Goal: Entertainment & Leisure: Consume media (video, audio)

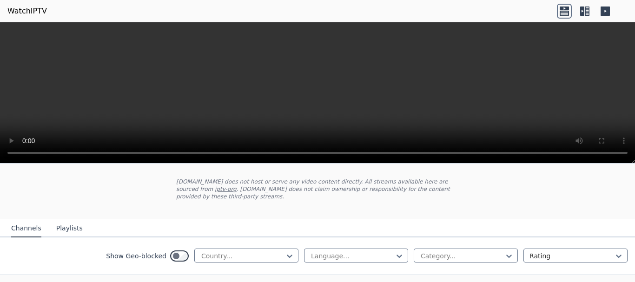
click at [67, 222] on button "Playlists" at bounding box center [69, 229] width 26 height 18
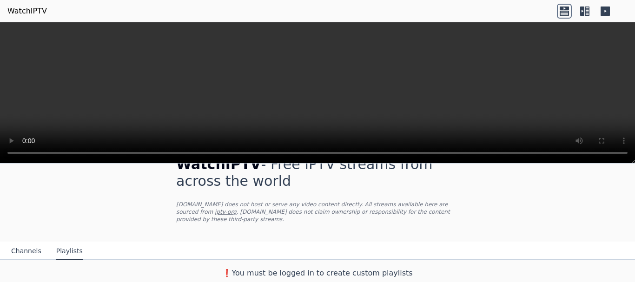
scroll to position [16, 0]
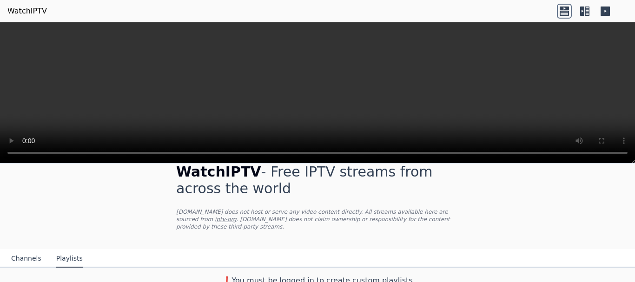
click at [29, 253] on button "Channels" at bounding box center [26, 259] width 30 height 18
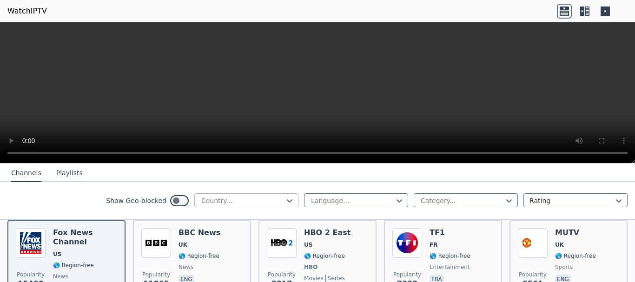
click at [230, 203] on div at bounding box center [242, 200] width 85 height 9
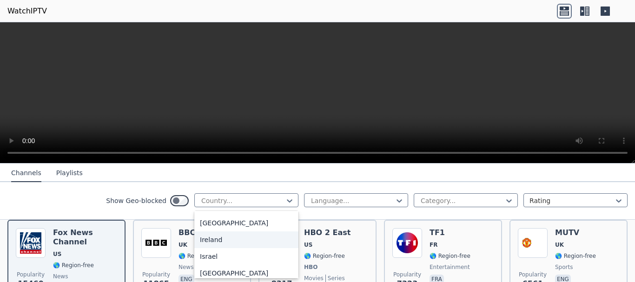
scroll to position [1534, 0]
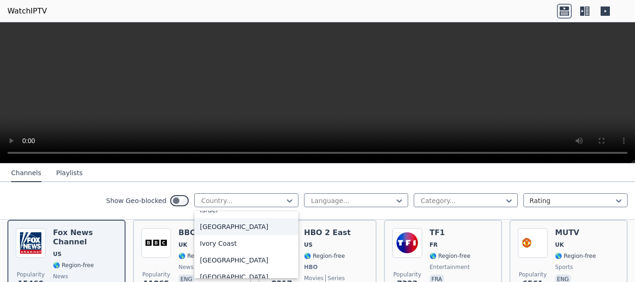
click at [211, 235] on div "[GEOGRAPHIC_DATA]" at bounding box center [246, 226] width 104 height 17
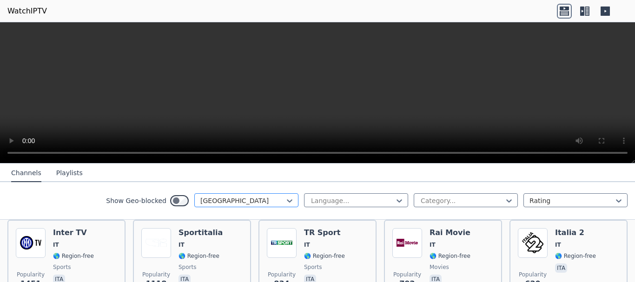
scroll to position [156, 0]
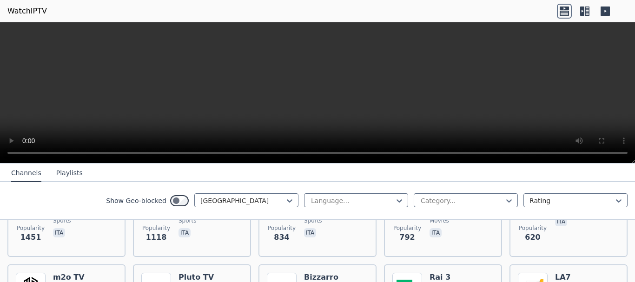
click at [585, 13] on icon at bounding box center [587, 11] width 5 height 9
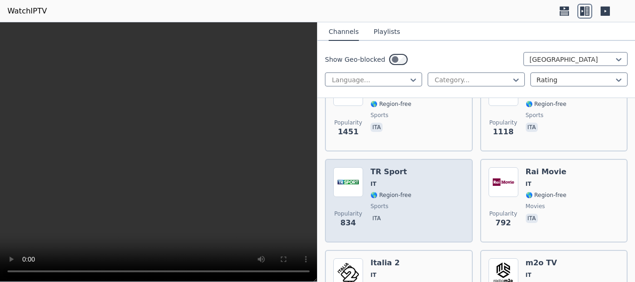
scroll to position [93, 0]
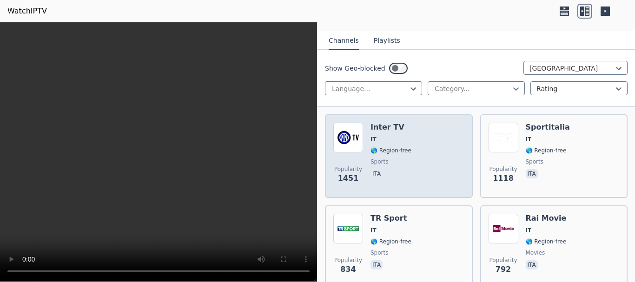
click at [415, 152] on div "Popularity 1451 Inter TV IT 🌎 Region-free sports ita" at bounding box center [398, 156] width 131 height 67
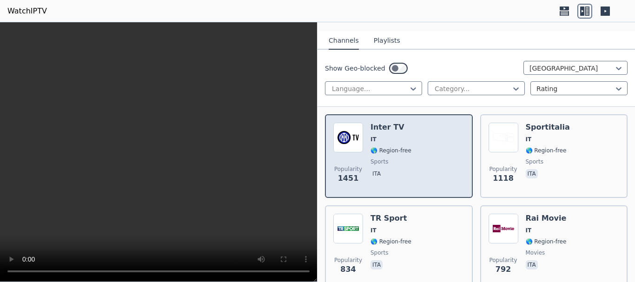
click at [426, 152] on div "Popularity 1451 Inter TV IT 🌎 Region-free sports ita" at bounding box center [398, 156] width 131 height 67
click at [425, 143] on div "Popularity 1451 Inter TV IT 🌎 Region-free sports ita" at bounding box center [398, 156] width 131 height 67
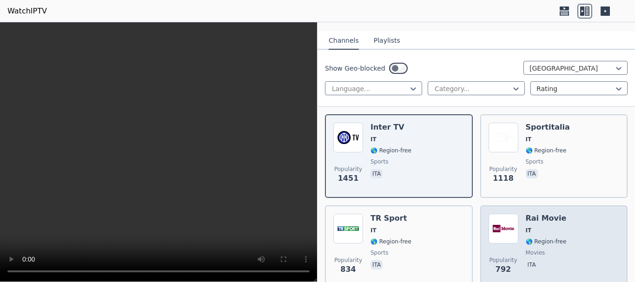
click at [591, 231] on div "Popularity 792 Rai Movie IT 🌎 Region-free movies ita" at bounding box center [554, 247] width 131 height 67
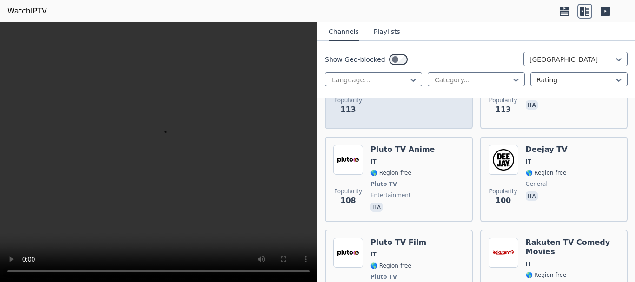
scroll to position [1441, 0]
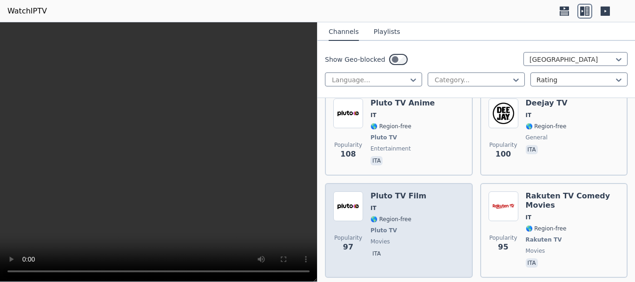
click at [432, 192] on div "Popularity 97 Pluto TV Film IT 🌎 Region-free Pluto TV movies ita" at bounding box center [398, 231] width 131 height 78
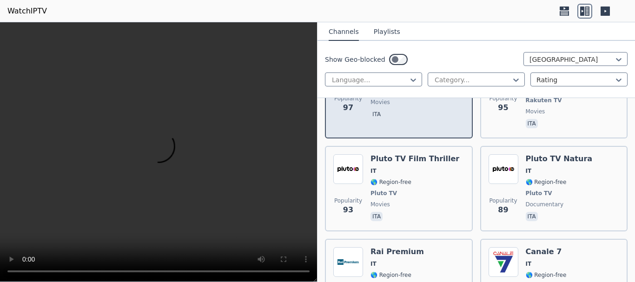
scroll to position [1534, 0]
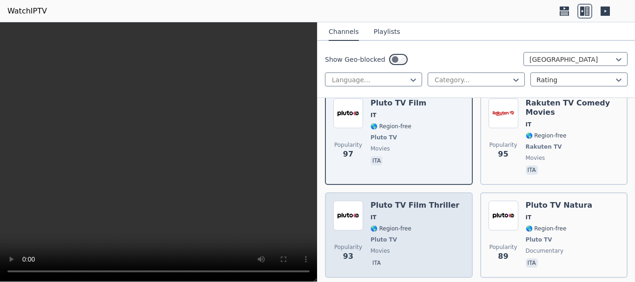
click at [406, 214] on span "IT" at bounding box center [414, 217] width 89 height 7
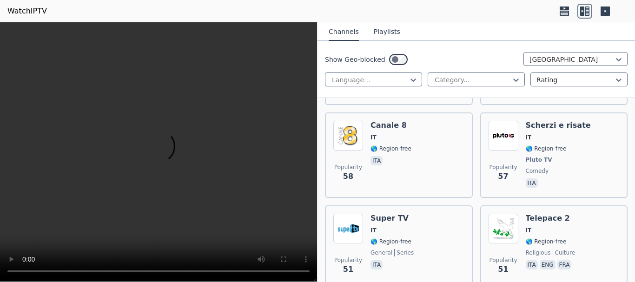
scroll to position [2278, 0]
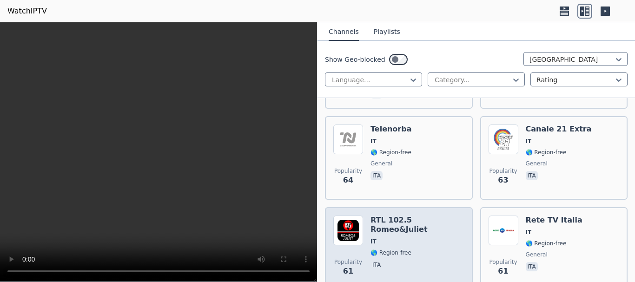
click at [431, 216] on div "RTL 102.5 Romeo&Juliet IT 🌎 Region-free ita" at bounding box center [417, 249] width 94 height 67
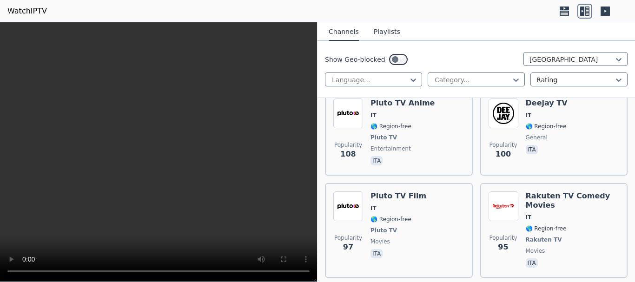
scroll to position [1116, 0]
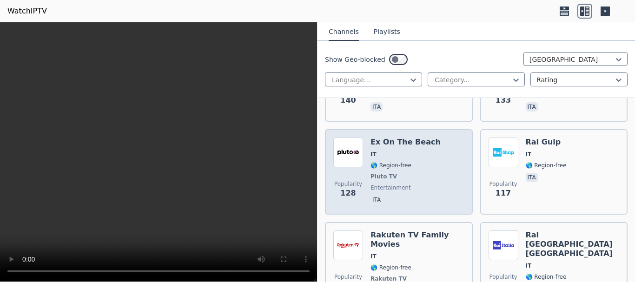
click at [403, 138] on div "Ex On The Beach IT 🌎 Region-free Pluto TV entertainment ita" at bounding box center [405, 172] width 70 height 69
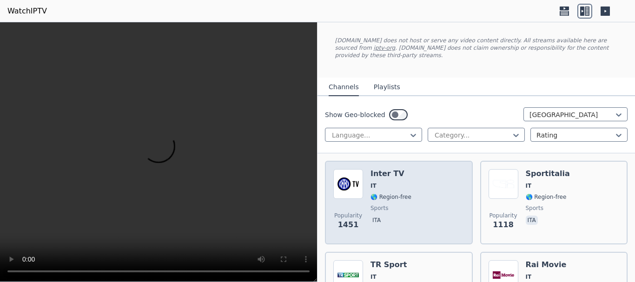
scroll to position [93, 0]
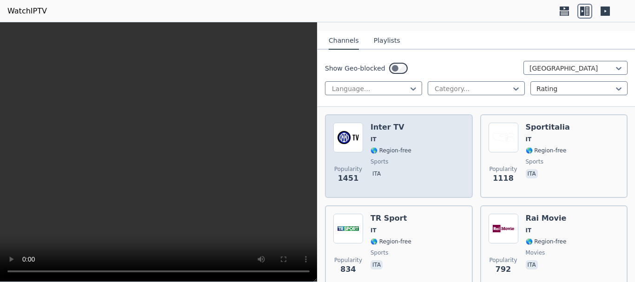
click at [420, 146] on div "Popularity 1451 Inter TV IT 🌎 Region-free sports ita" at bounding box center [398, 156] width 131 height 67
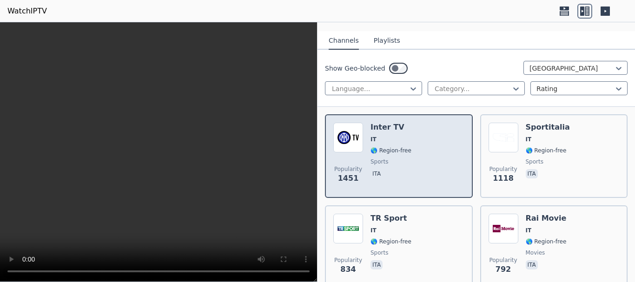
click at [419, 163] on div "Popularity 1451 Inter TV IT 🌎 Region-free sports ita" at bounding box center [398, 156] width 131 height 67
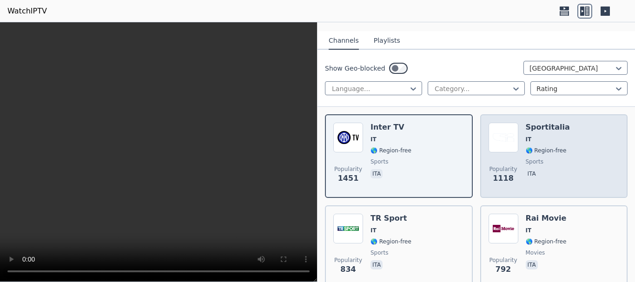
click at [541, 158] on span "sports" at bounding box center [548, 161] width 44 height 7
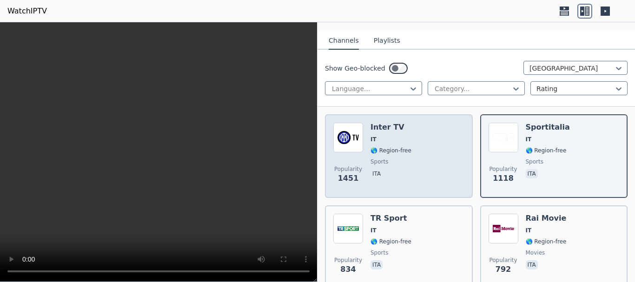
click at [432, 144] on div "Popularity 1451 Inter TV IT 🌎 Region-free sports ita" at bounding box center [398, 156] width 131 height 67
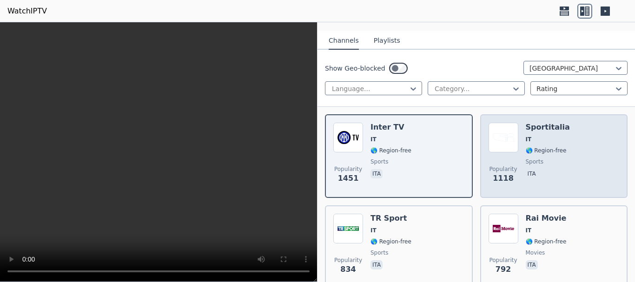
click at [576, 141] on div "Popularity 1118 Sportitalia IT 🌎 Region-free sports ita" at bounding box center [554, 156] width 131 height 67
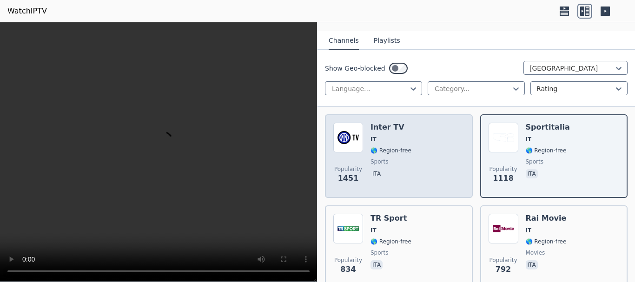
scroll to position [46, 0]
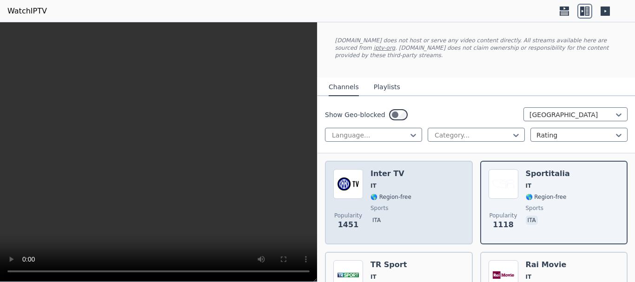
click at [424, 182] on div "Popularity 1451 Inter TV IT 🌎 Region-free sports ita" at bounding box center [398, 202] width 131 height 67
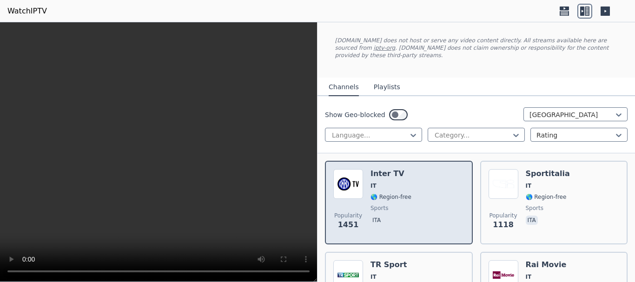
click at [424, 182] on div "Popularity 1451 Inter TV IT 🌎 Region-free sports ita" at bounding box center [398, 202] width 131 height 67
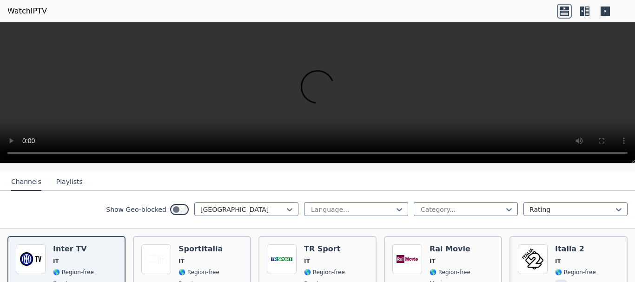
scroll to position [139, 0]
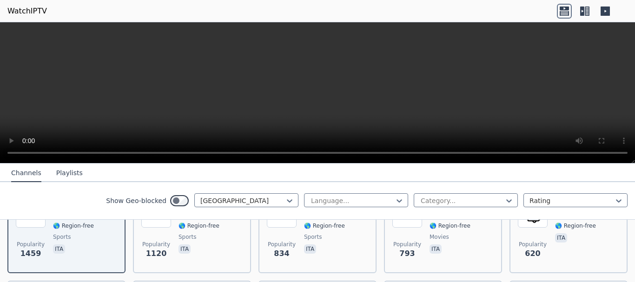
click at [582, 14] on icon at bounding box center [582, 11] width 4 height 9
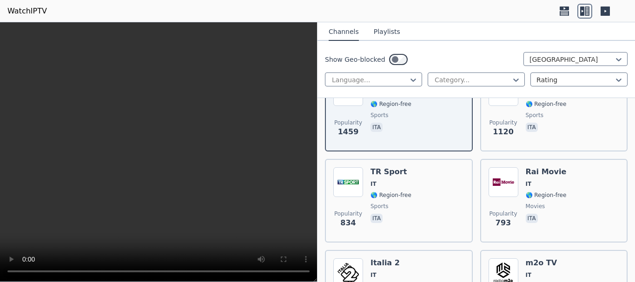
scroll to position [0, 0]
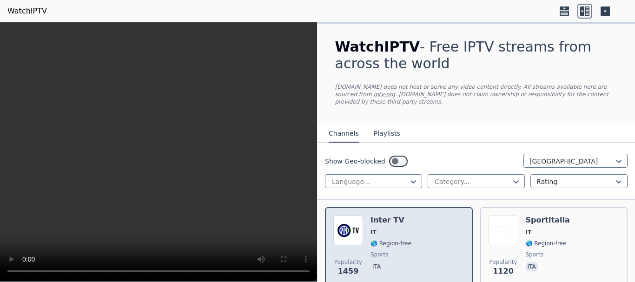
click at [398, 229] on span "IT" at bounding box center [390, 232] width 41 height 7
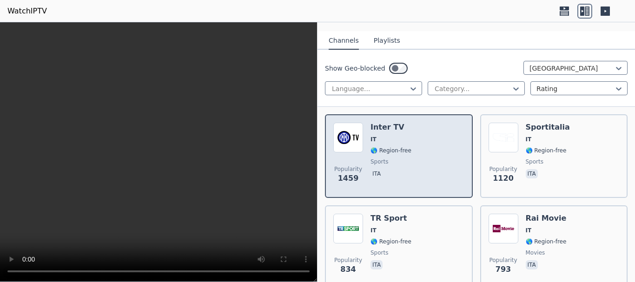
click at [415, 162] on div "Popularity 1459 Inter TV IT 🌎 Region-free sports ita" at bounding box center [398, 156] width 131 height 67
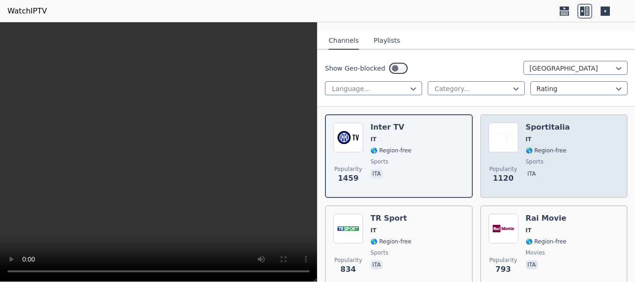
click at [565, 138] on div "Popularity 1120 Sportitalia IT 🌎 Region-free sports ita" at bounding box center [554, 156] width 131 height 67
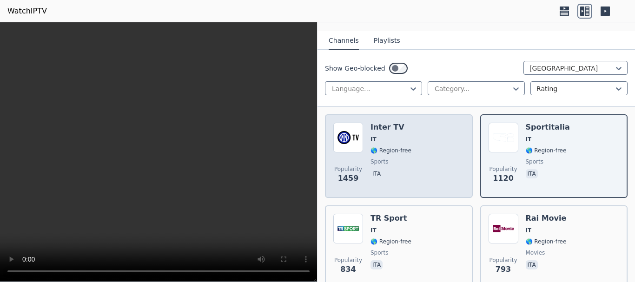
click at [445, 128] on div "Popularity 1459 Inter TV IT 🌎 Region-free sports ita" at bounding box center [398, 156] width 131 height 67
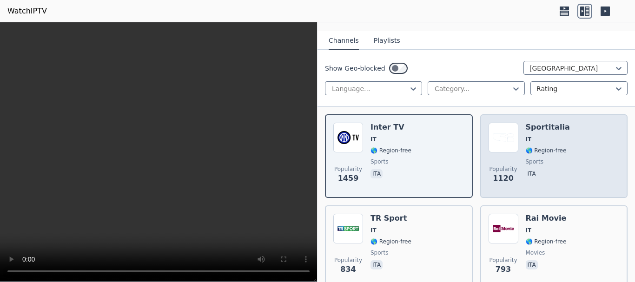
click at [548, 136] on span "IT" at bounding box center [548, 139] width 44 height 7
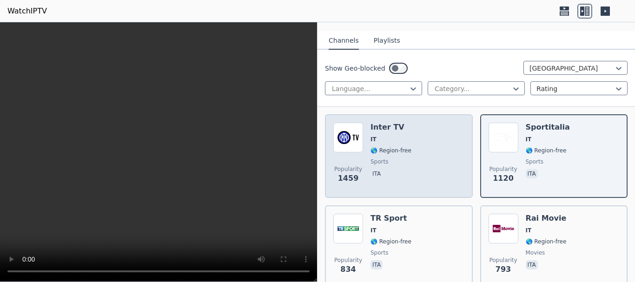
click at [456, 129] on div "Popularity 1459 Inter TV IT 🌎 Region-free sports ita" at bounding box center [398, 156] width 131 height 67
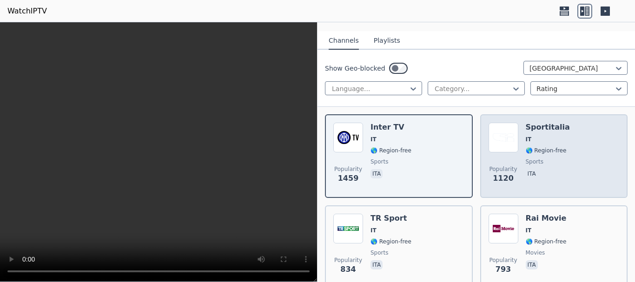
click at [576, 142] on div "Popularity 1120 Sportitalia IT 🌎 Region-free sports ita" at bounding box center [554, 156] width 131 height 67
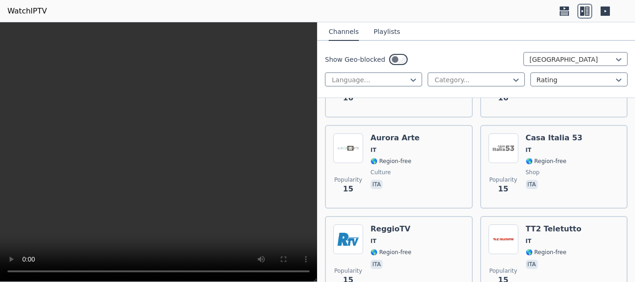
scroll to position [6869, 0]
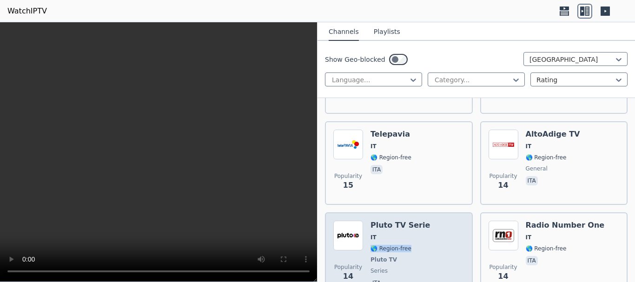
click at [416, 221] on div "Pluto TV Serie IT 🌎 Region-free Pluto TV series ita" at bounding box center [400, 255] width 60 height 69
